Goal: Check status: Check status

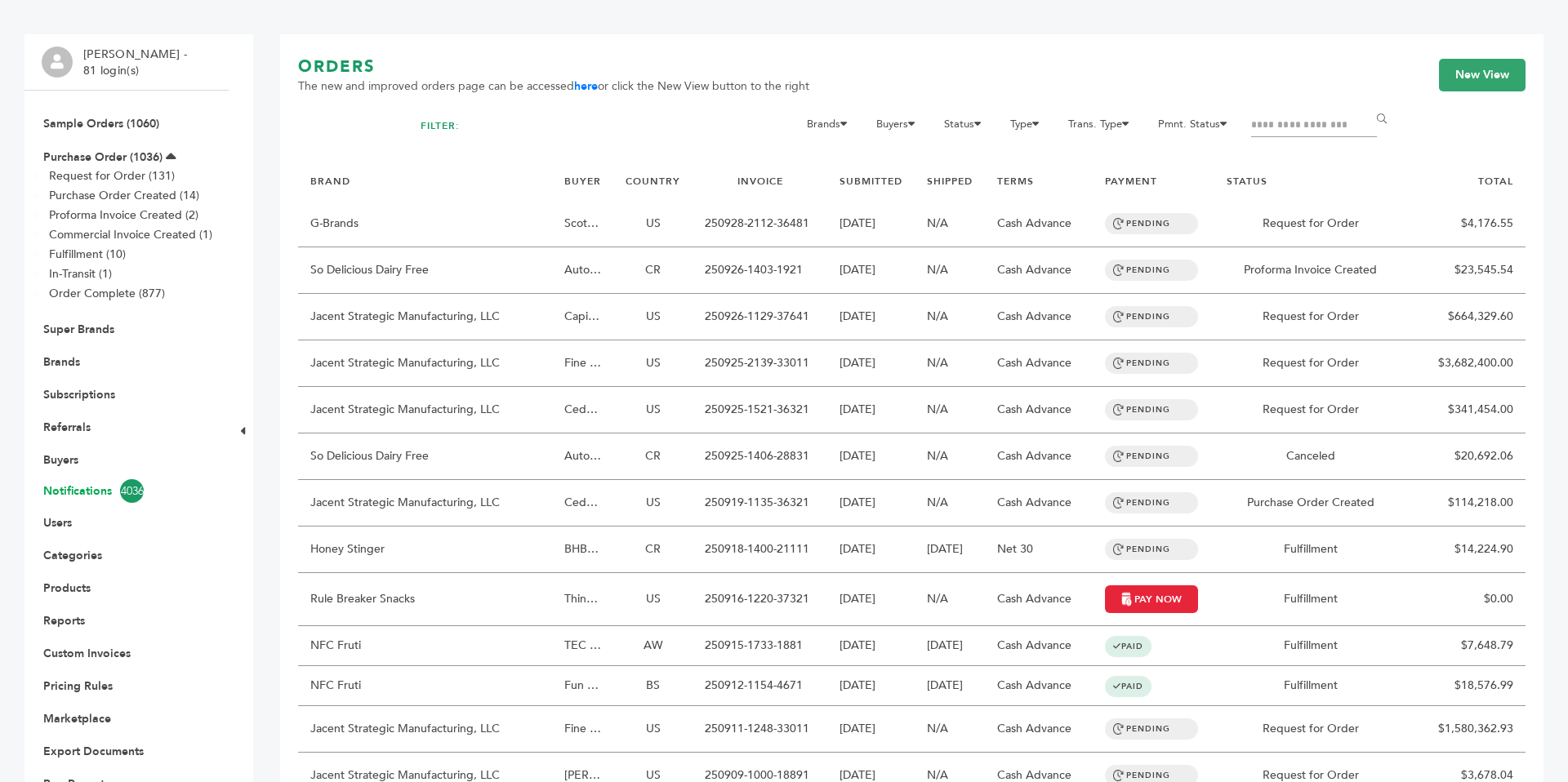
scroll to position [105, 0]
click at [86, 398] on link "Subscriptions" at bounding box center [79, 396] width 72 height 16
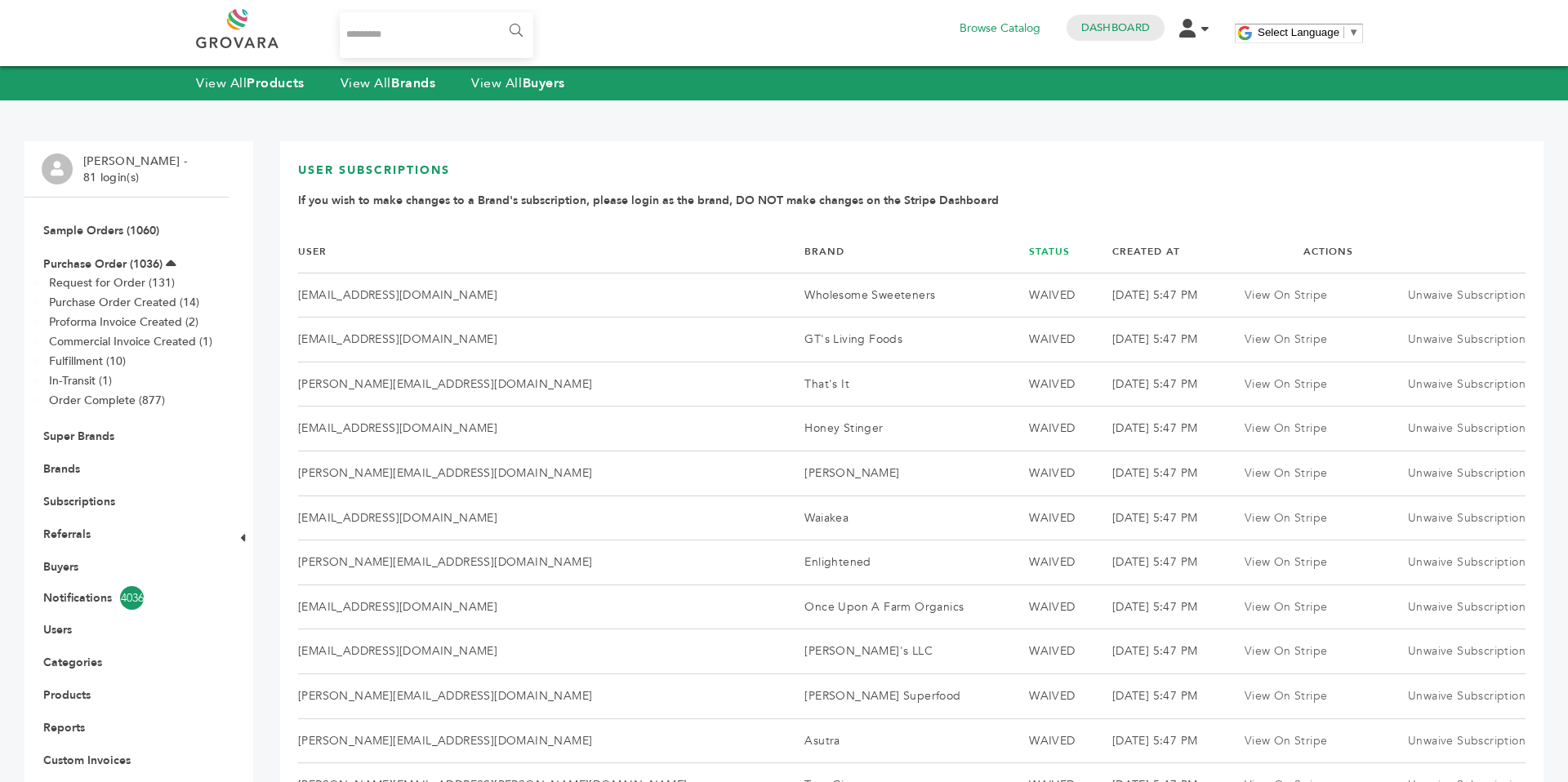
click at [1029, 254] on link "Status" at bounding box center [1049, 252] width 41 height 13
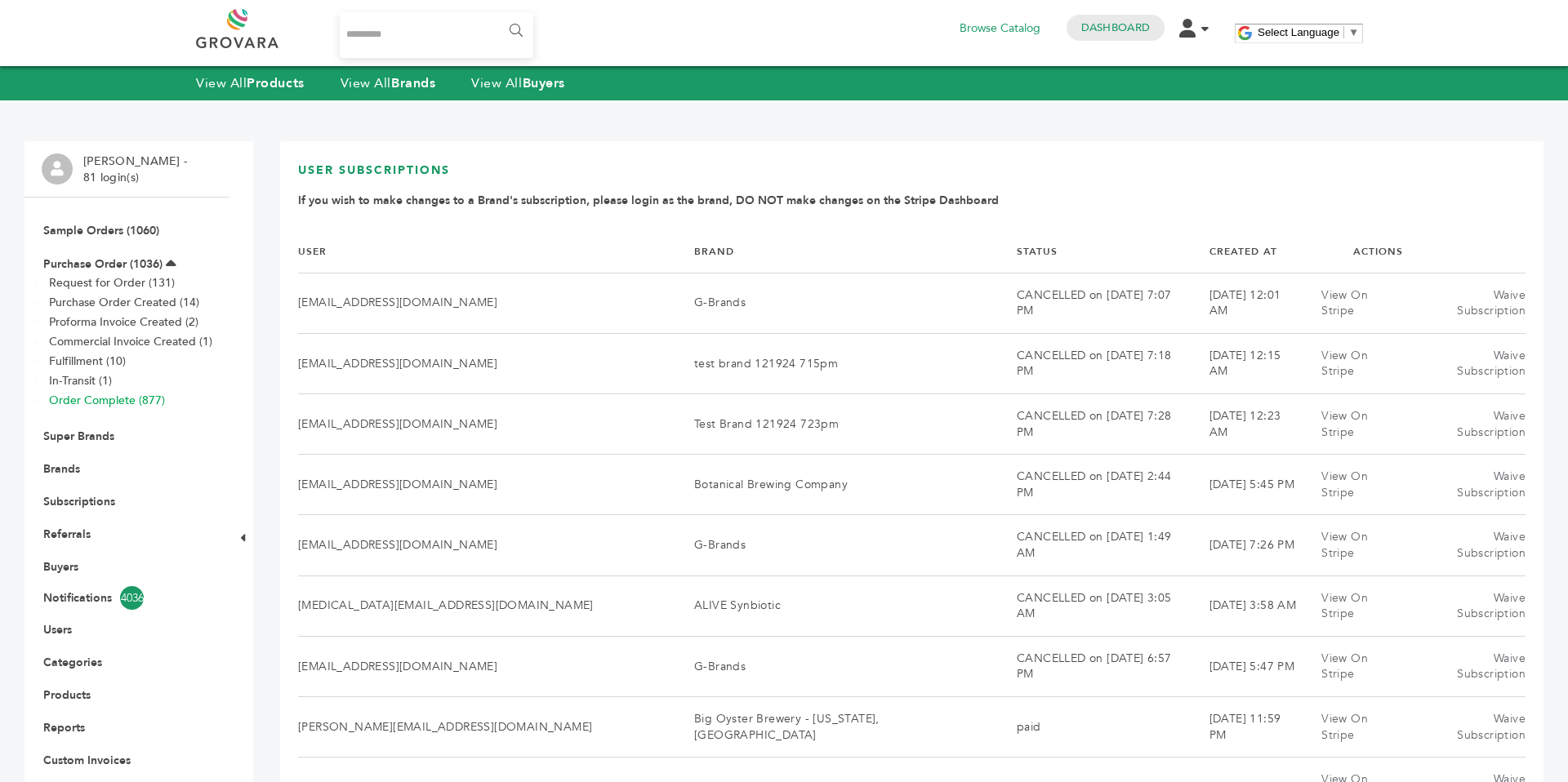
click at [100, 400] on link "Order Complete (877)" at bounding box center [107, 400] width 116 height 16
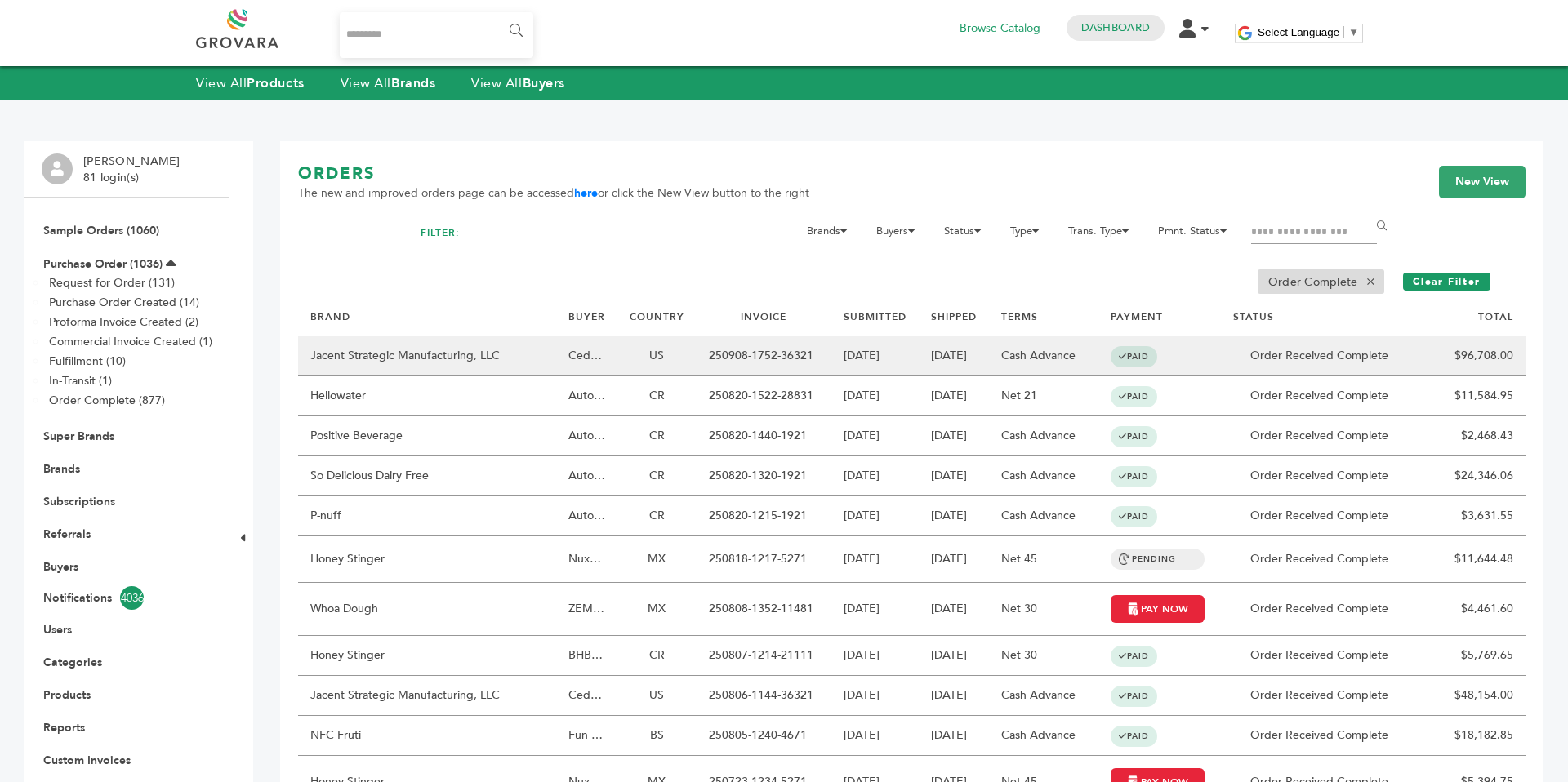
click at [1311, 369] on td "Order Received Complete" at bounding box center [1319, 356] width 196 height 40
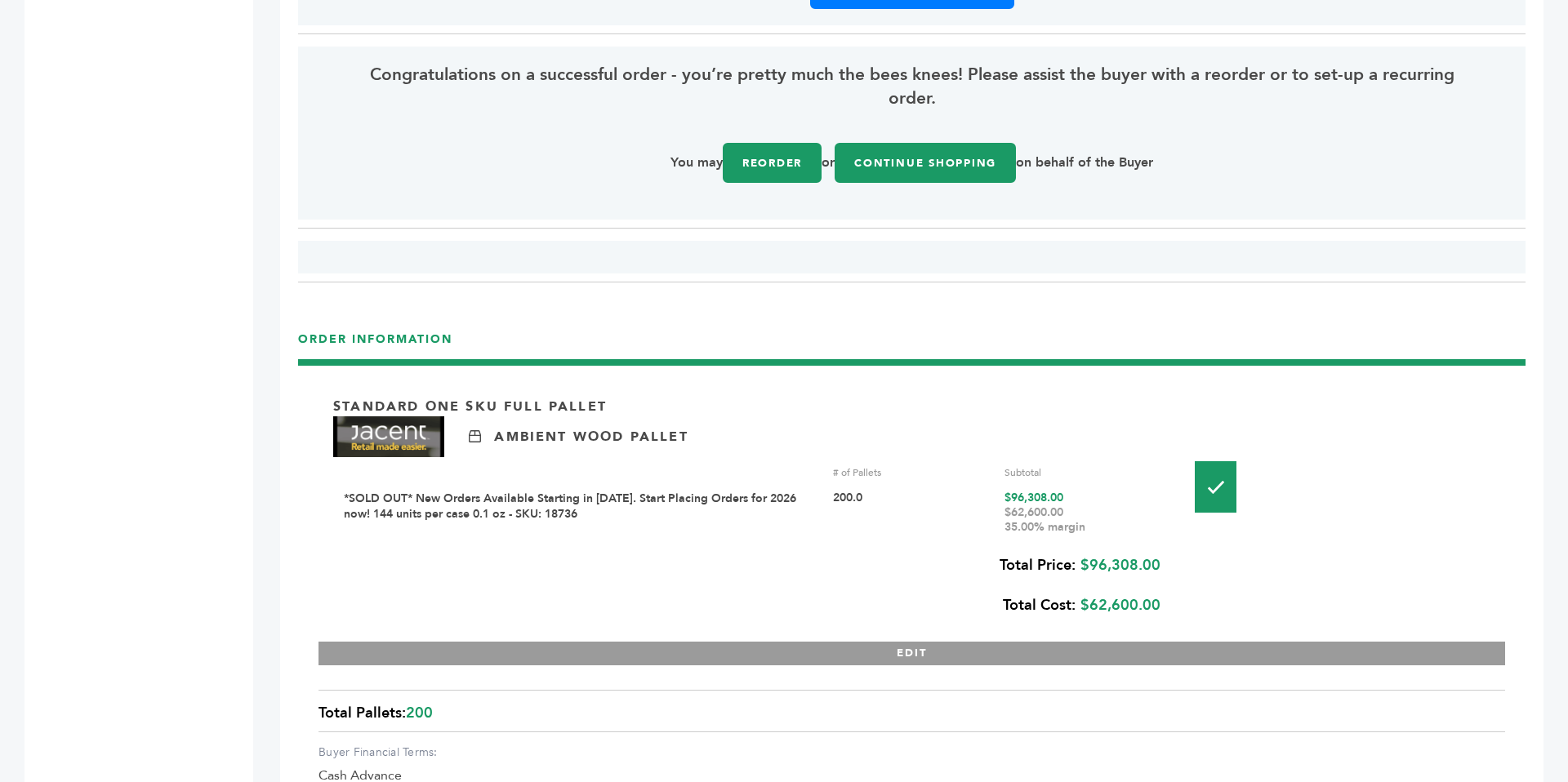
scroll to position [2182, 0]
